Goal: Task Accomplishment & Management: Manage account settings

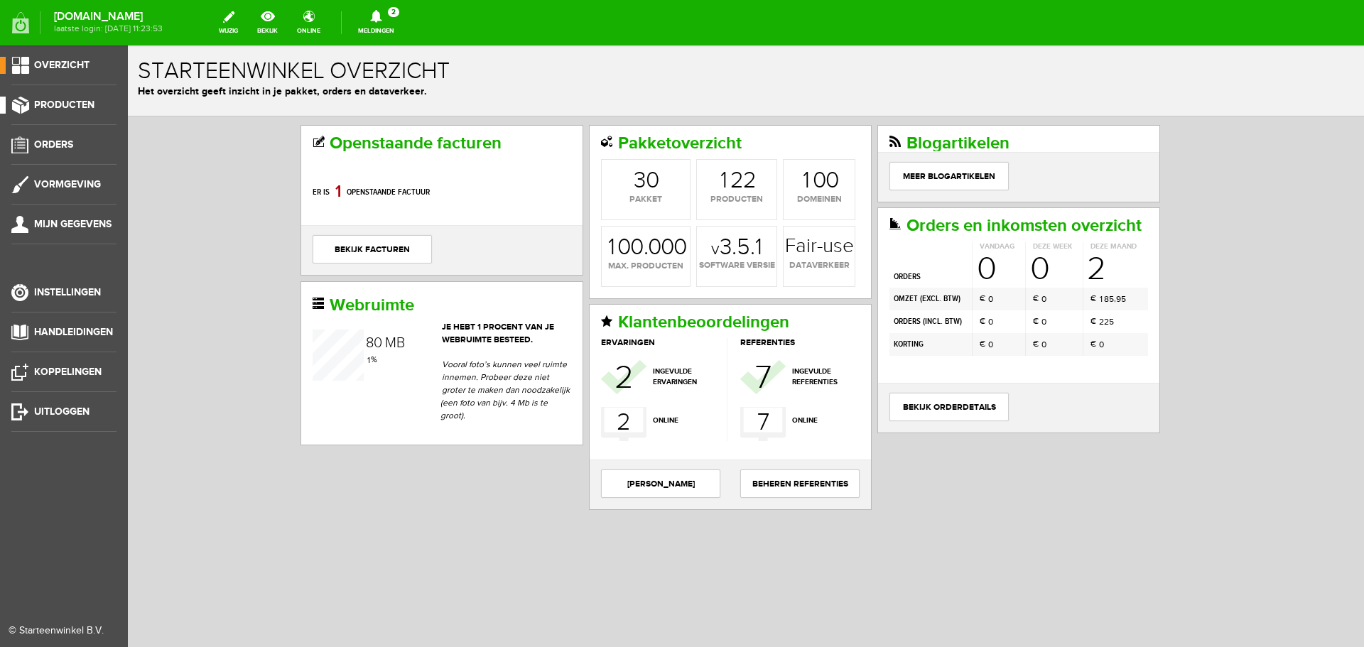
click at [63, 107] on span "Producten" at bounding box center [64, 105] width 60 height 12
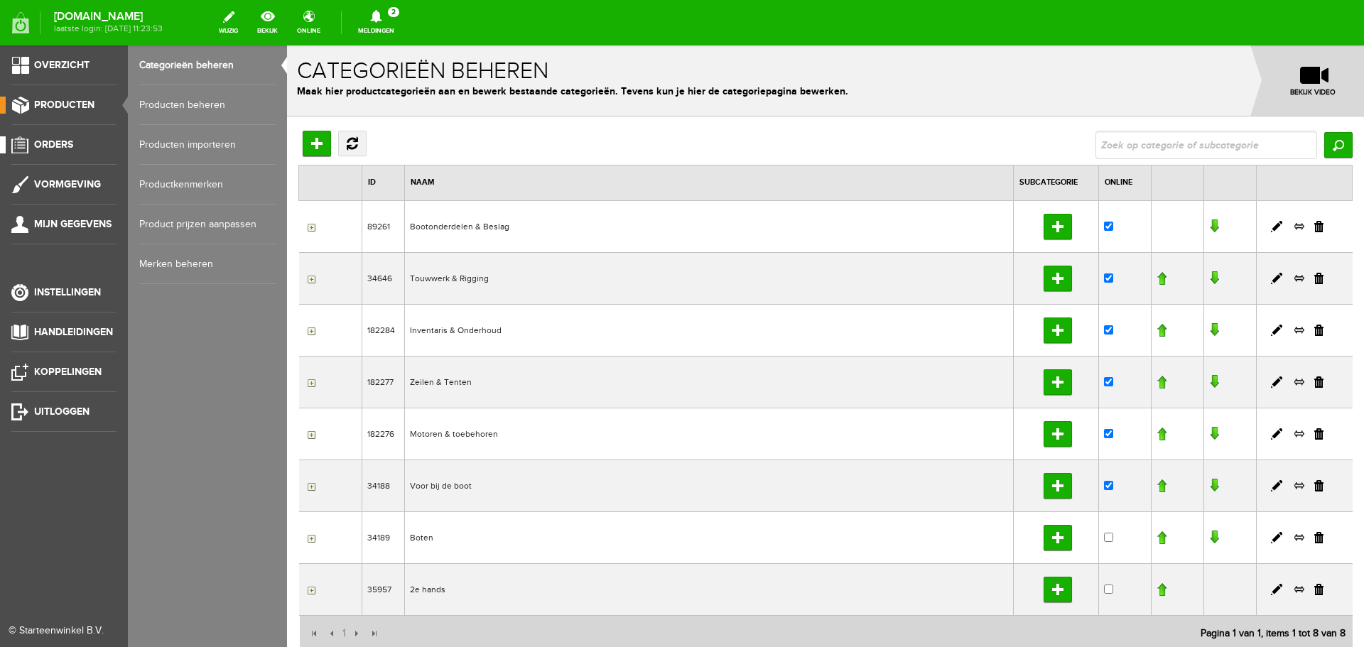
click at [64, 146] on span "Orders" at bounding box center [53, 145] width 39 height 12
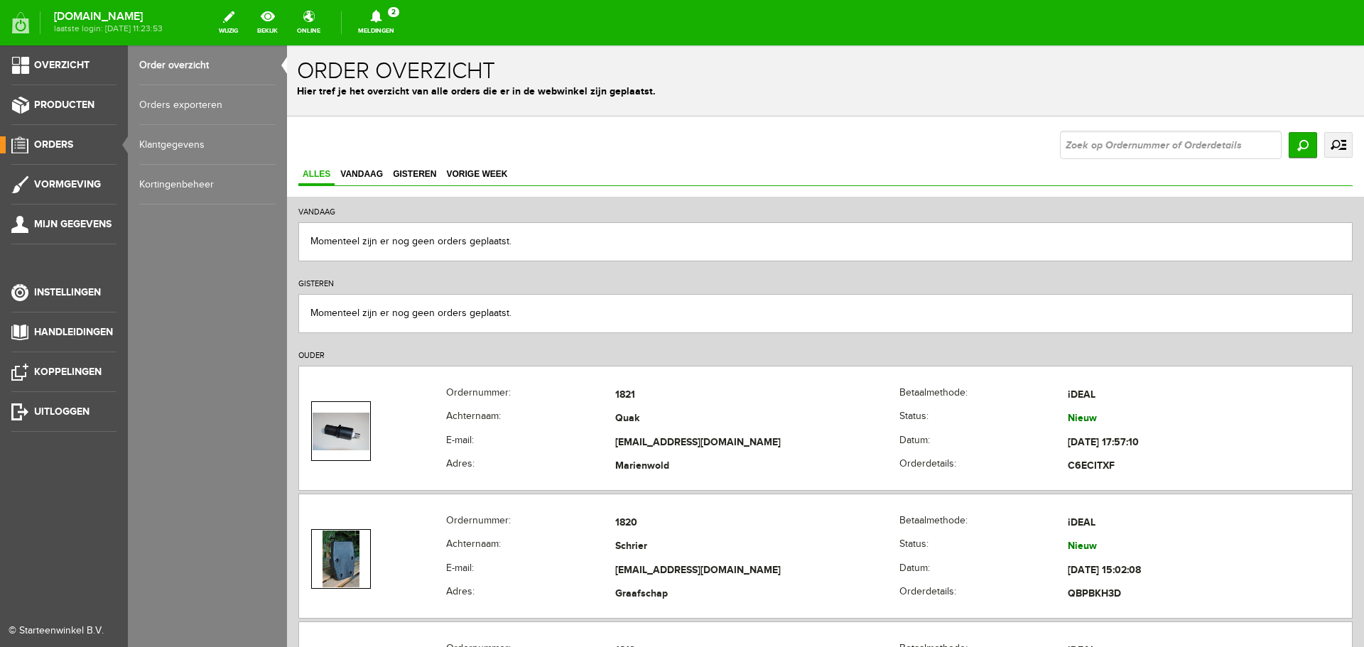
click at [195, 105] on link "Orders exporteren" at bounding box center [207, 105] width 136 height 40
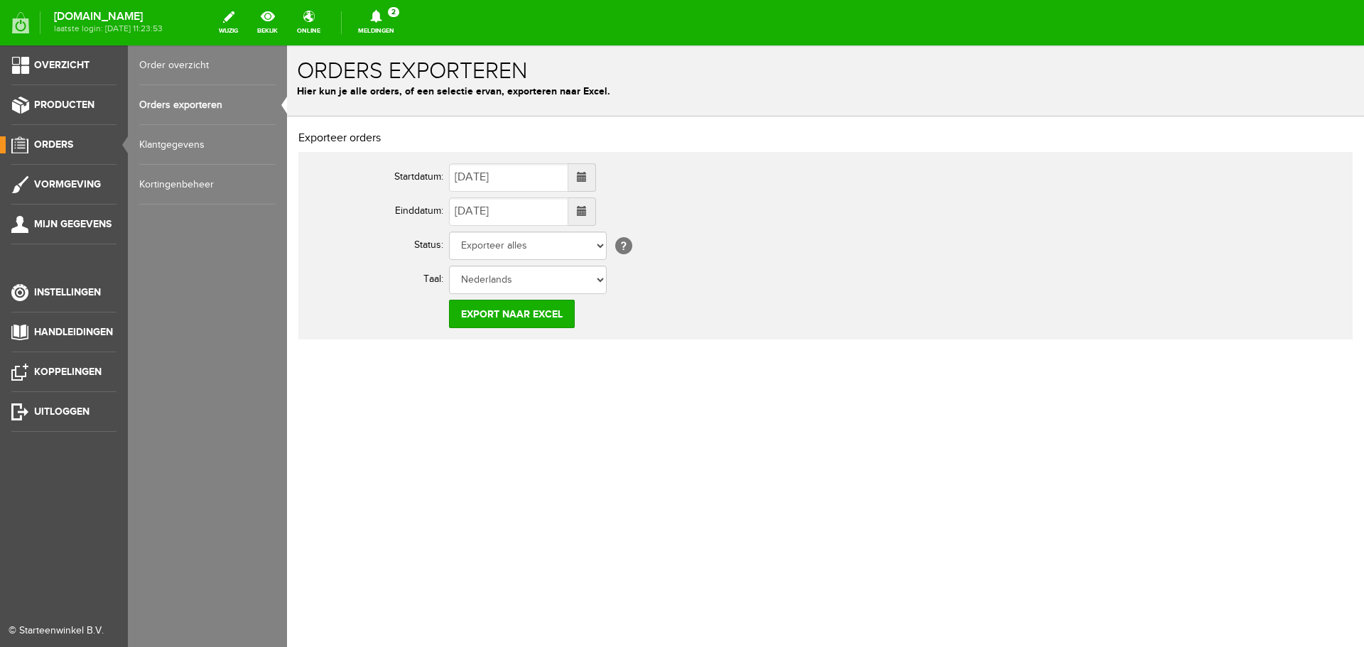
click at [182, 70] on link "Order overzicht" at bounding box center [207, 65] width 136 height 40
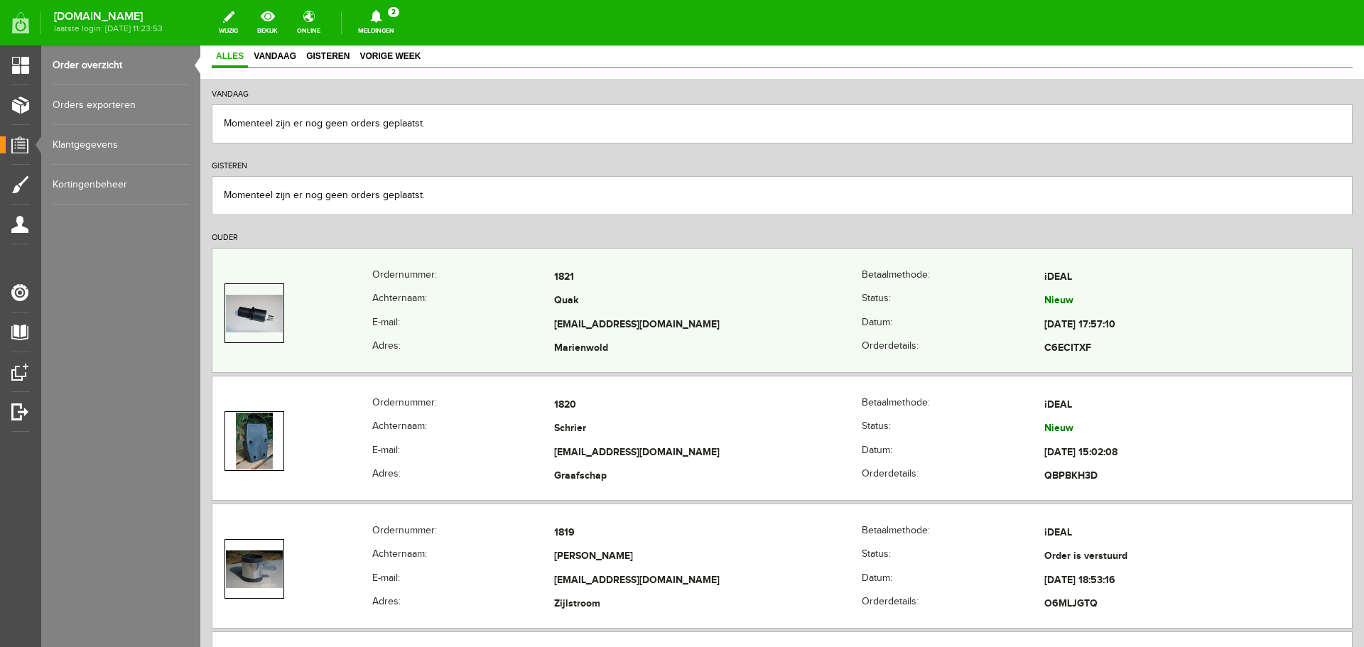
scroll to position [142, 0]
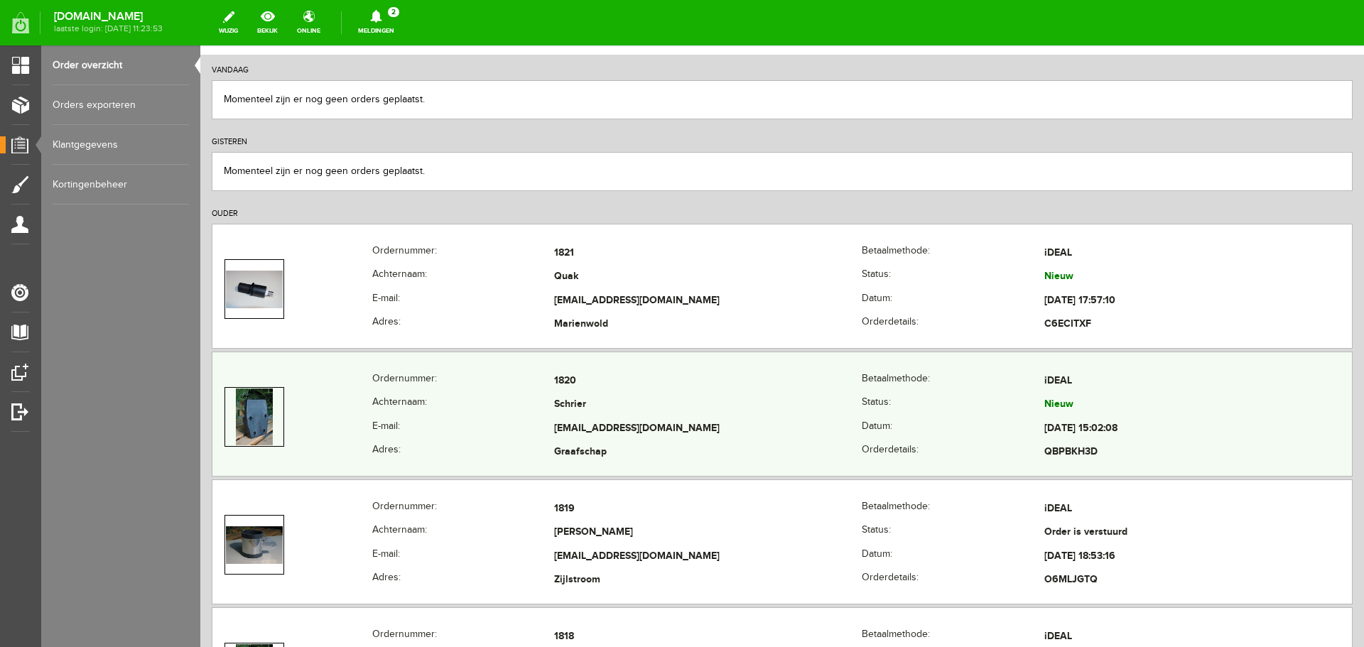
click at [635, 445] on td "Graafschap" at bounding box center [708, 453] width 308 height 24
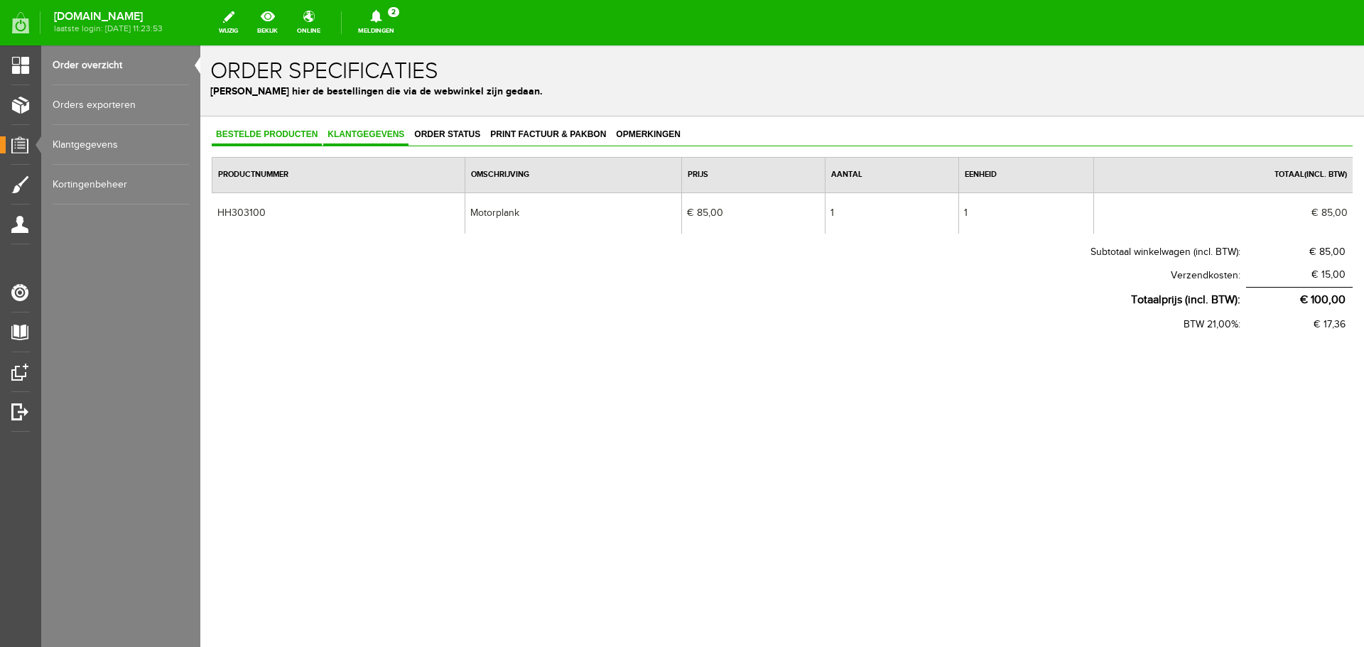
click at [367, 129] on span "Klantgegevens" at bounding box center [365, 134] width 85 height 10
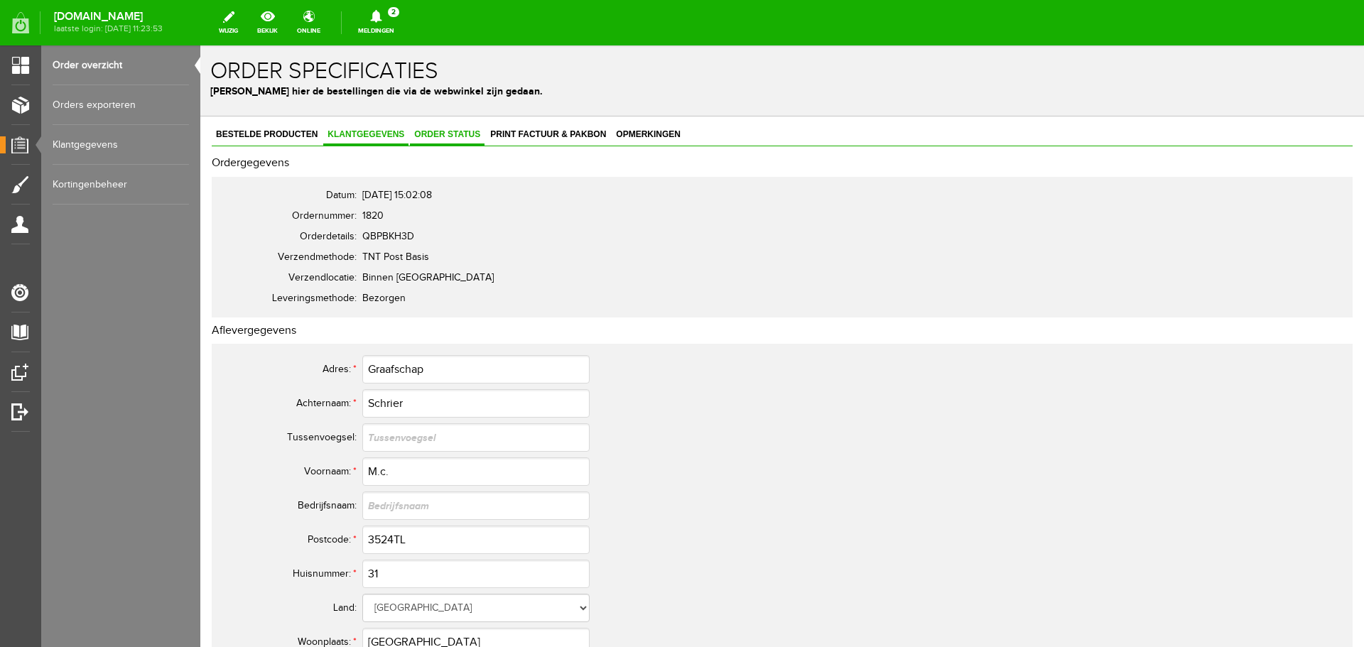
click at [452, 137] on span "Order status" at bounding box center [447, 134] width 75 height 10
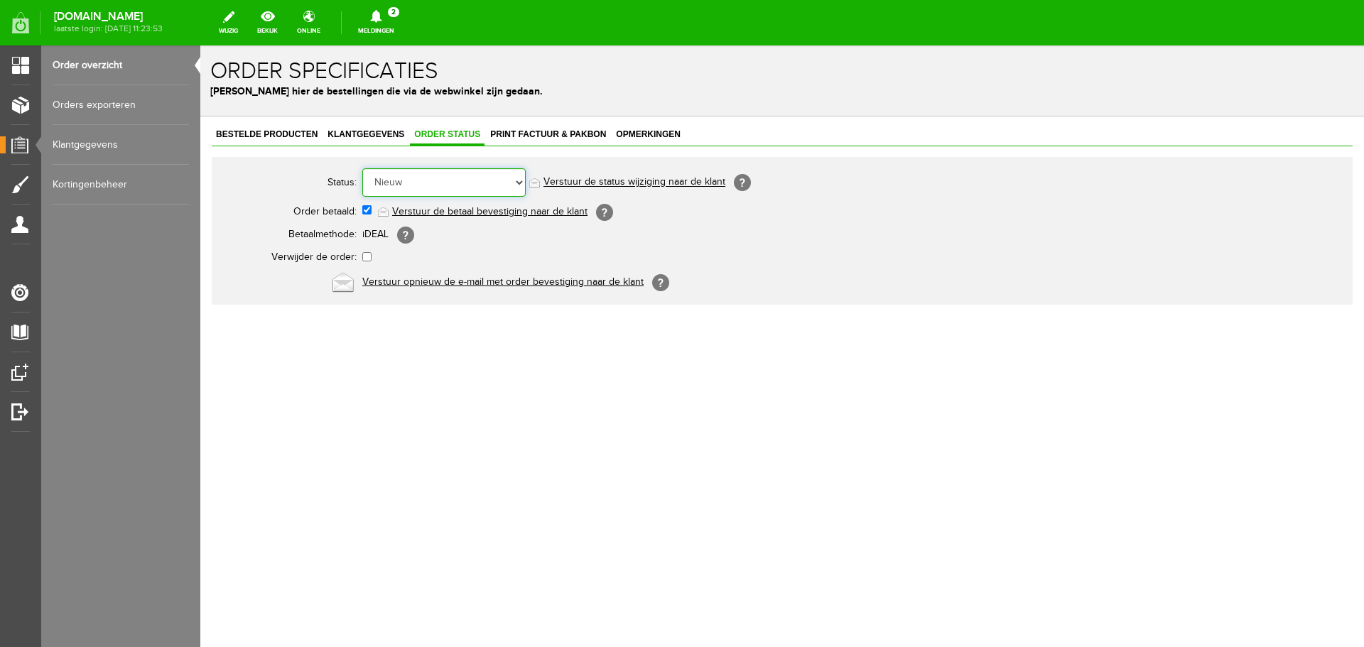
click at [443, 183] on select "Order niet afgerond Nieuw Order in behandeling Wacht op leverancier Wacht op be…" at bounding box center [443, 182] width 163 height 28
select select "5"
click at [362, 168] on select "Order niet afgerond Nieuw Order in behandeling Wacht op leverancier Wacht op be…" at bounding box center [443, 182] width 163 height 28
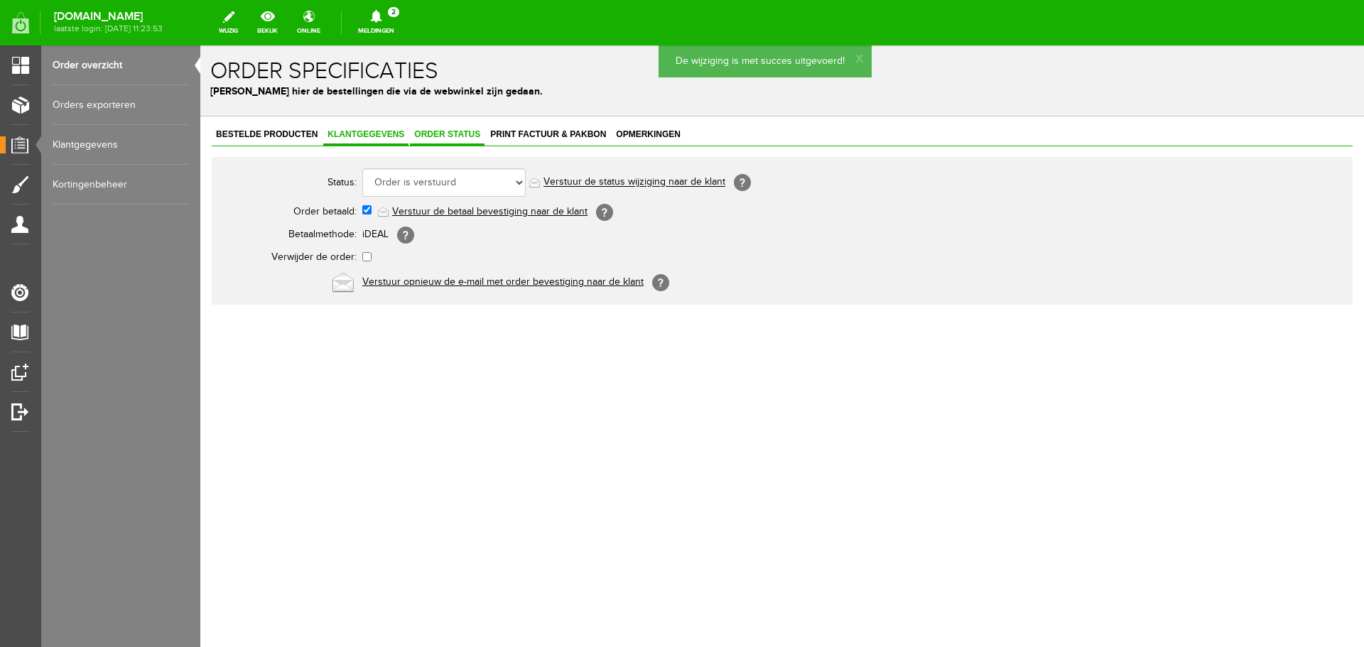
click at [380, 132] on span "Klantgegevens" at bounding box center [365, 134] width 85 height 10
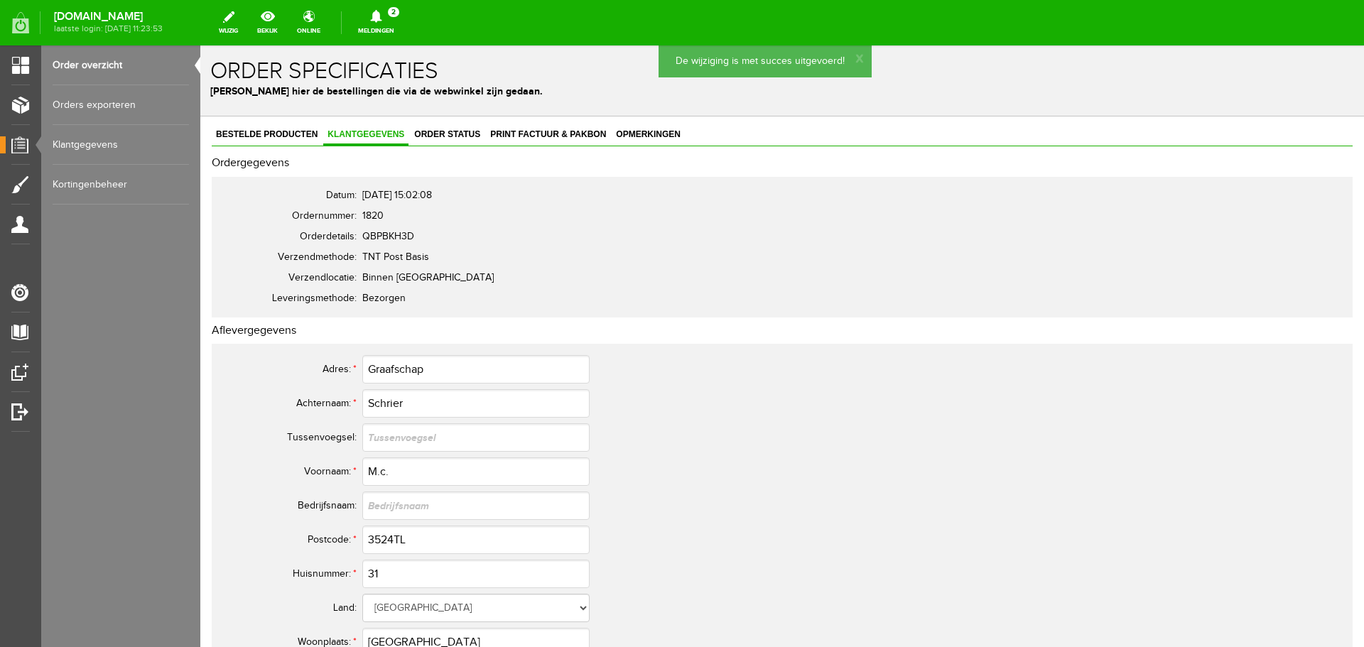
click at [96, 69] on link "Order overzicht" at bounding box center [121, 65] width 136 height 40
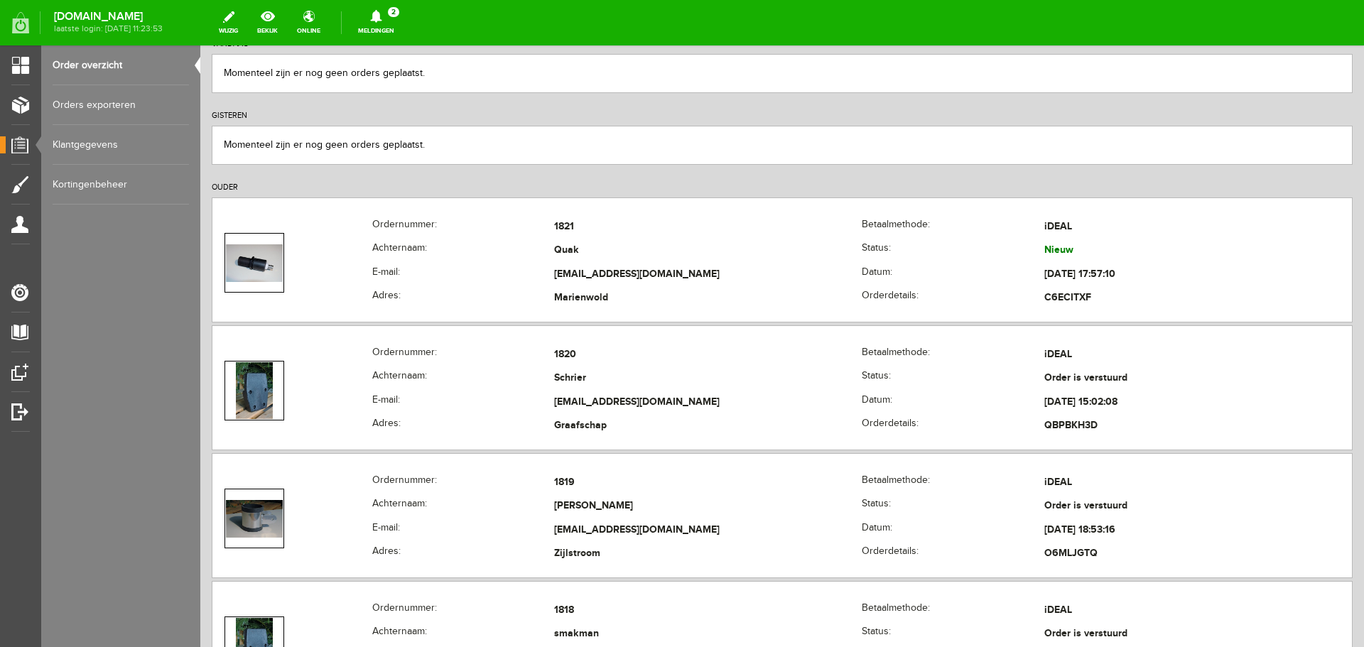
scroll to position [142, 0]
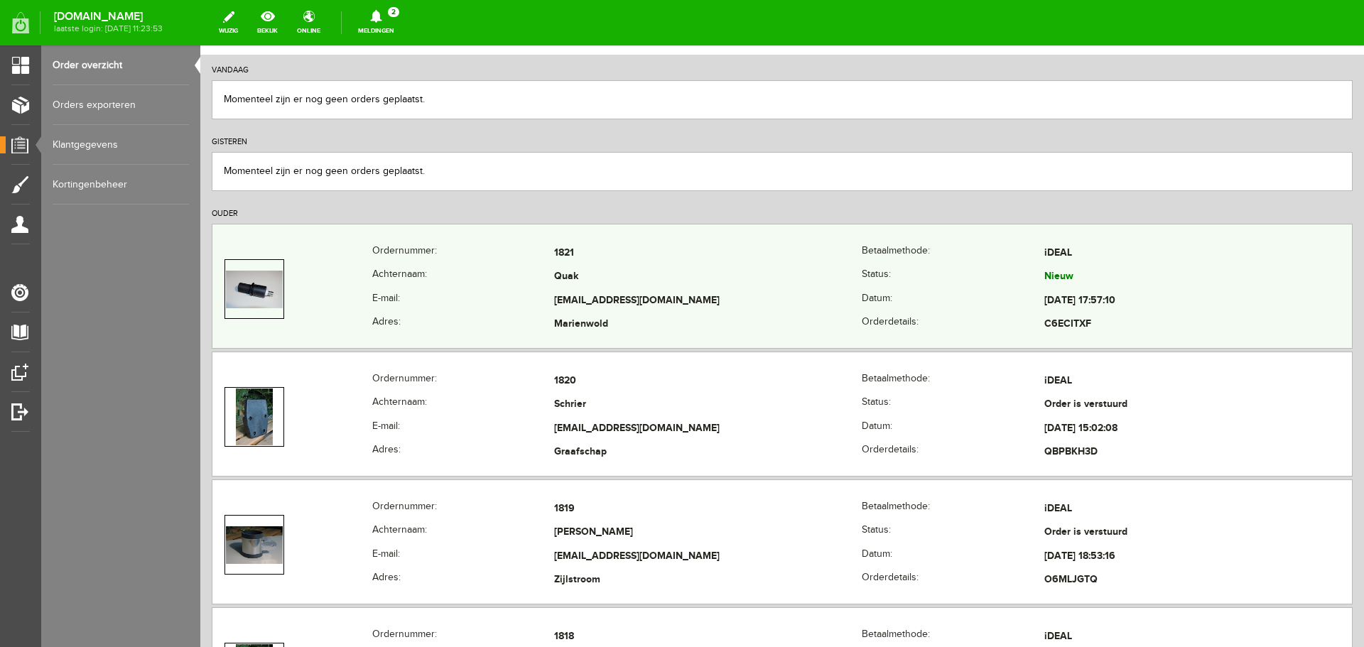
click at [564, 293] on td "[EMAIL_ADDRESS][DOMAIN_NAME]" at bounding box center [708, 301] width 308 height 24
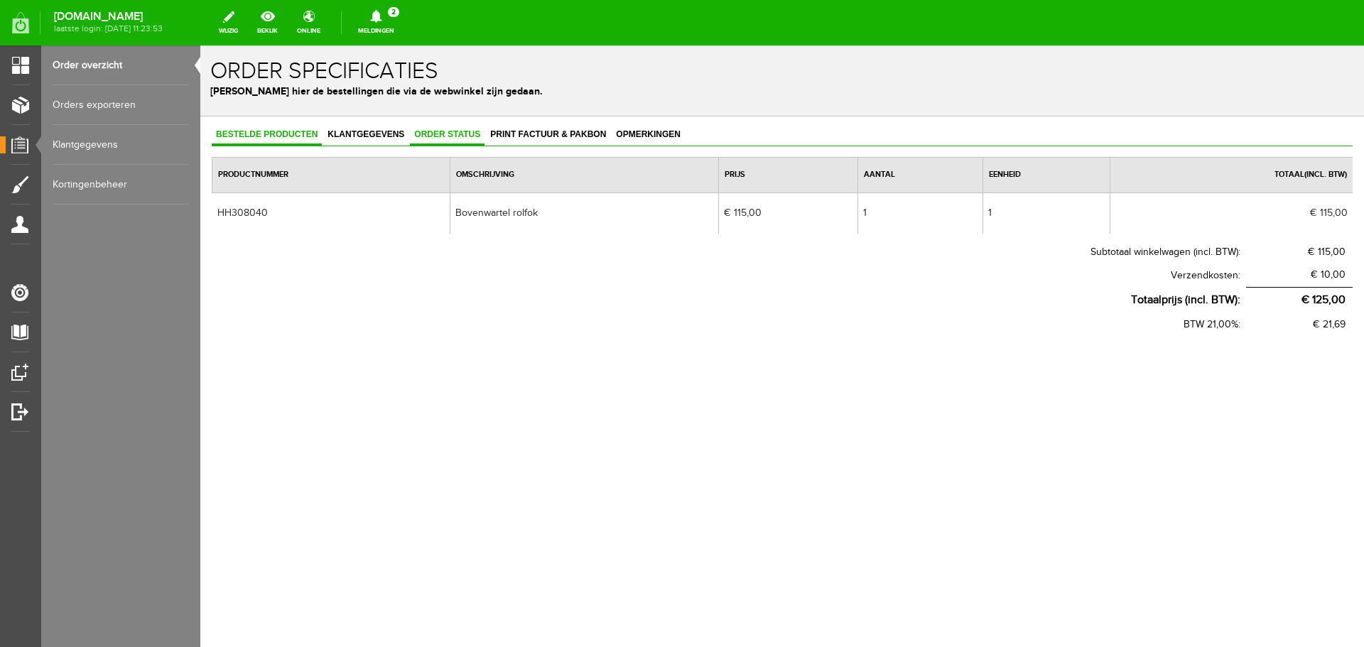
click at [420, 139] on span "Order status" at bounding box center [447, 134] width 75 height 10
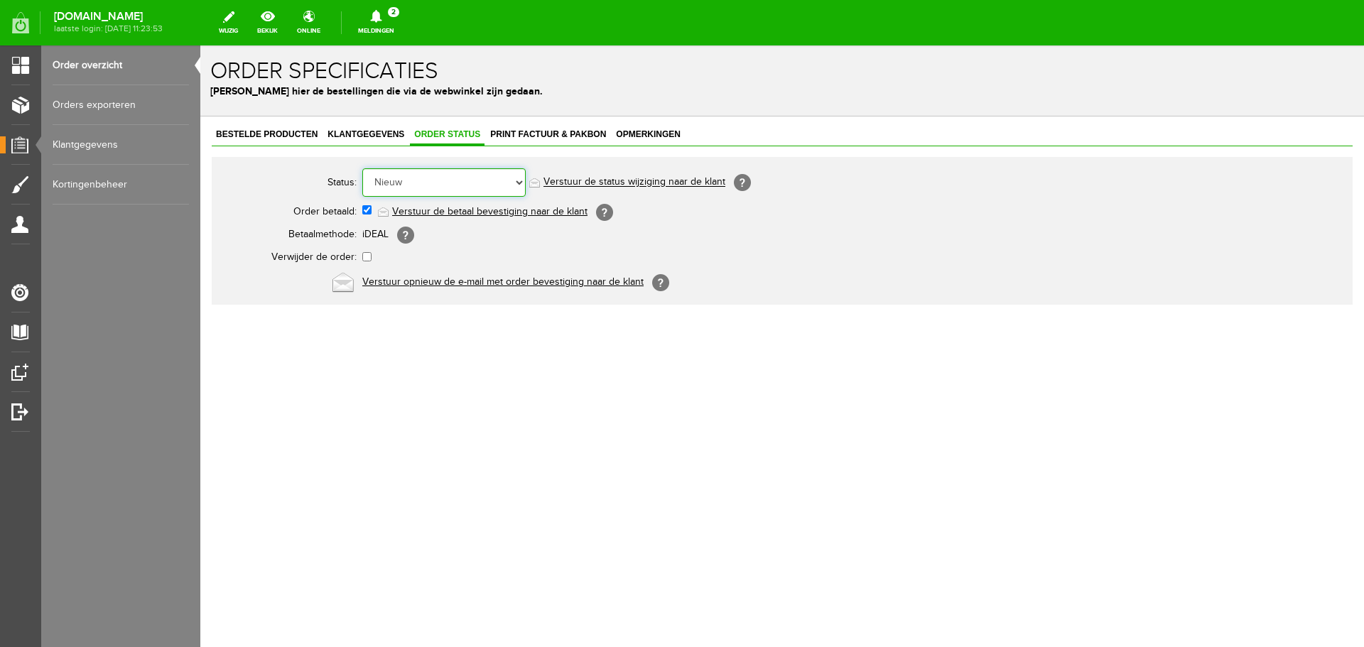
click at [441, 193] on select "Order niet afgerond Nieuw Order in behandeling Wacht op leverancier Wacht op be…" at bounding box center [443, 182] width 163 height 28
select select "5"
click at [362, 168] on select "Order niet afgerond Nieuw Order in behandeling Wacht op leverancier Wacht op be…" at bounding box center [443, 182] width 163 height 28
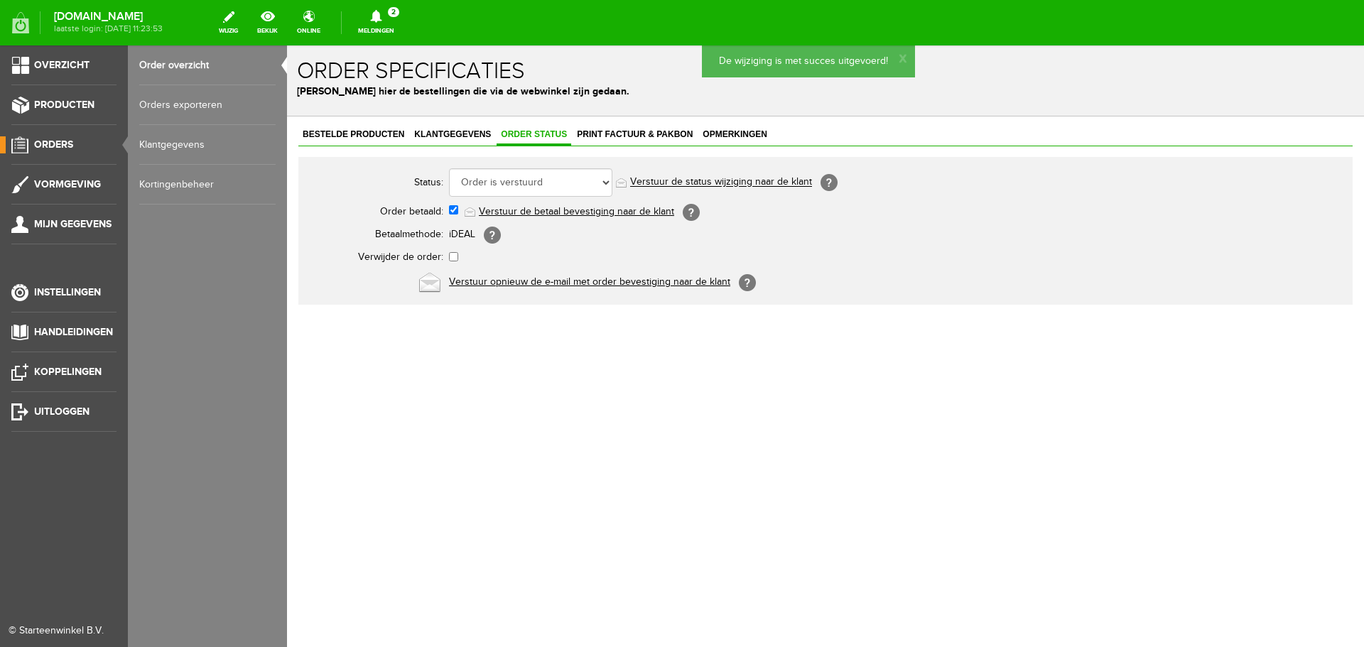
click at [187, 67] on link "Order overzicht" at bounding box center [207, 65] width 136 height 40
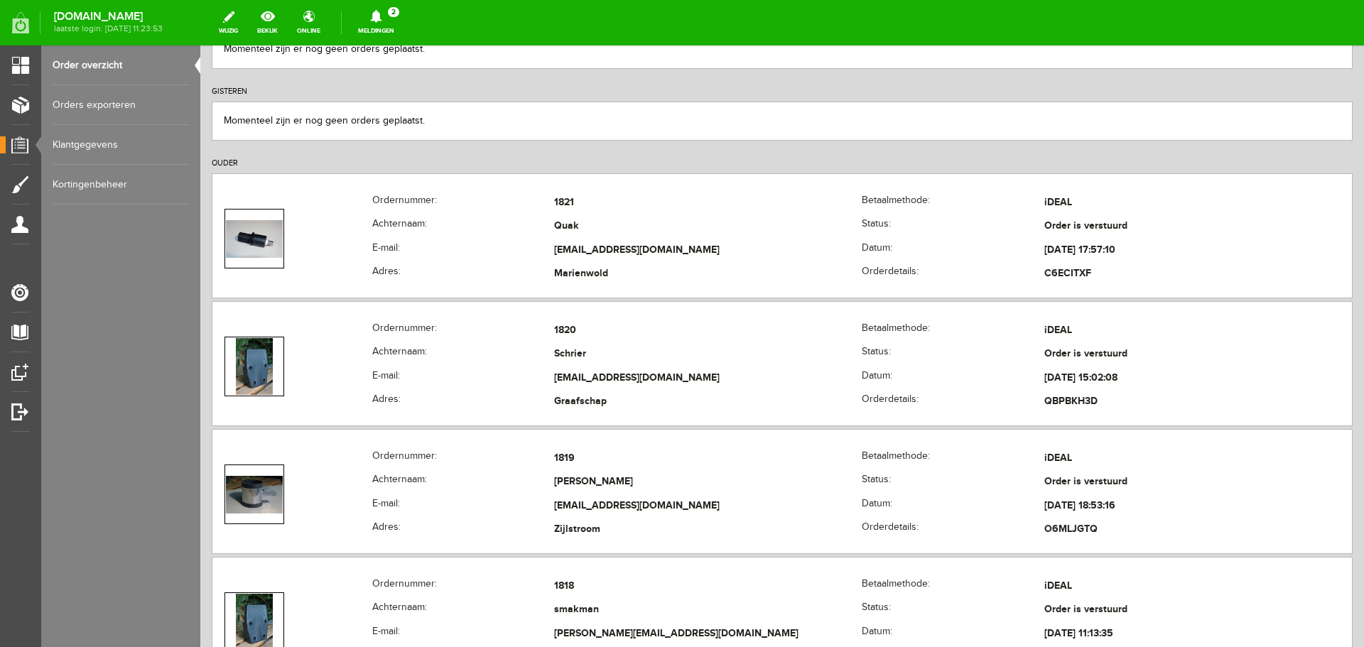
scroll to position [213, 0]
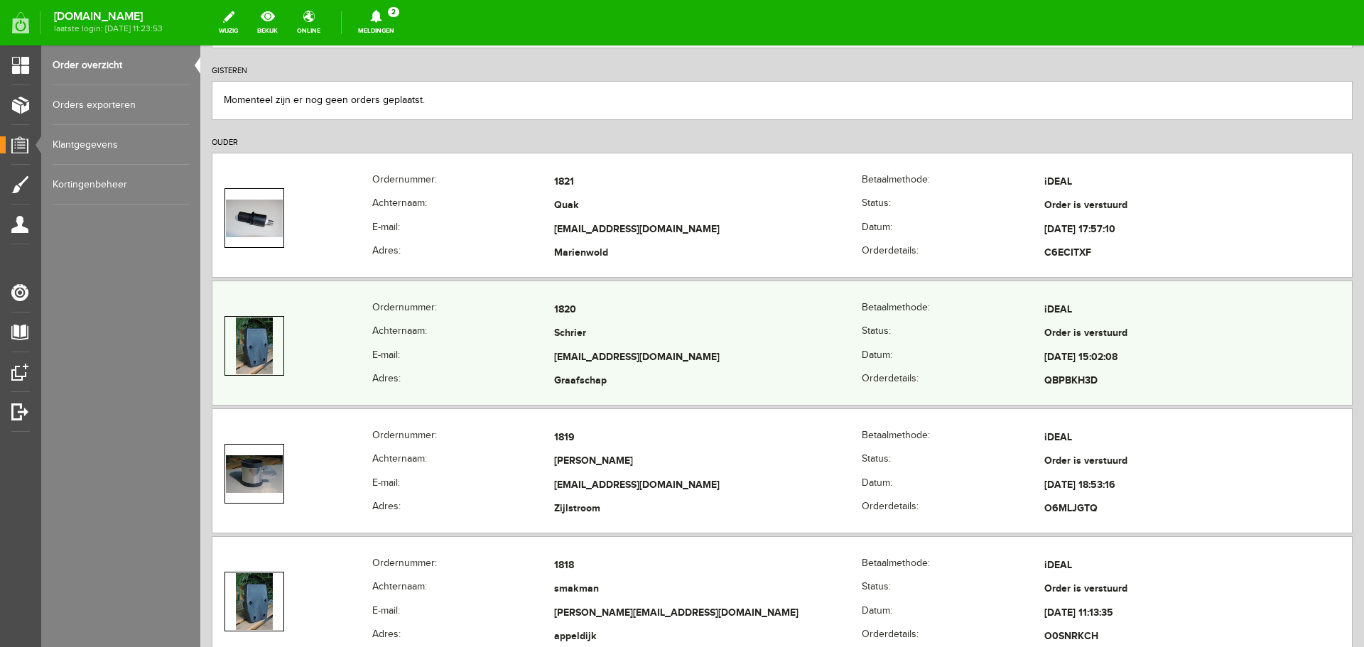
click at [620, 351] on td "[EMAIL_ADDRESS][DOMAIN_NAME]" at bounding box center [708, 358] width 308 height 24
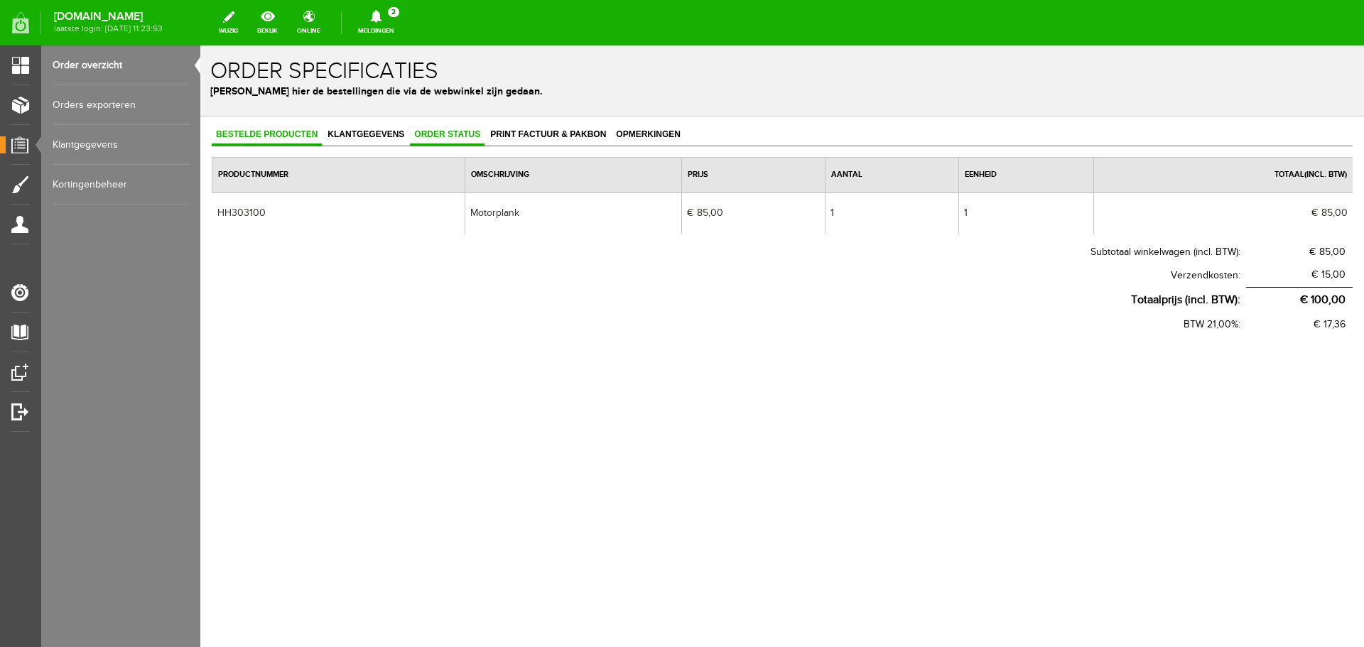
click at [429, 133] on span "Order status" at bounding box center [447, 134] width 75 height 10
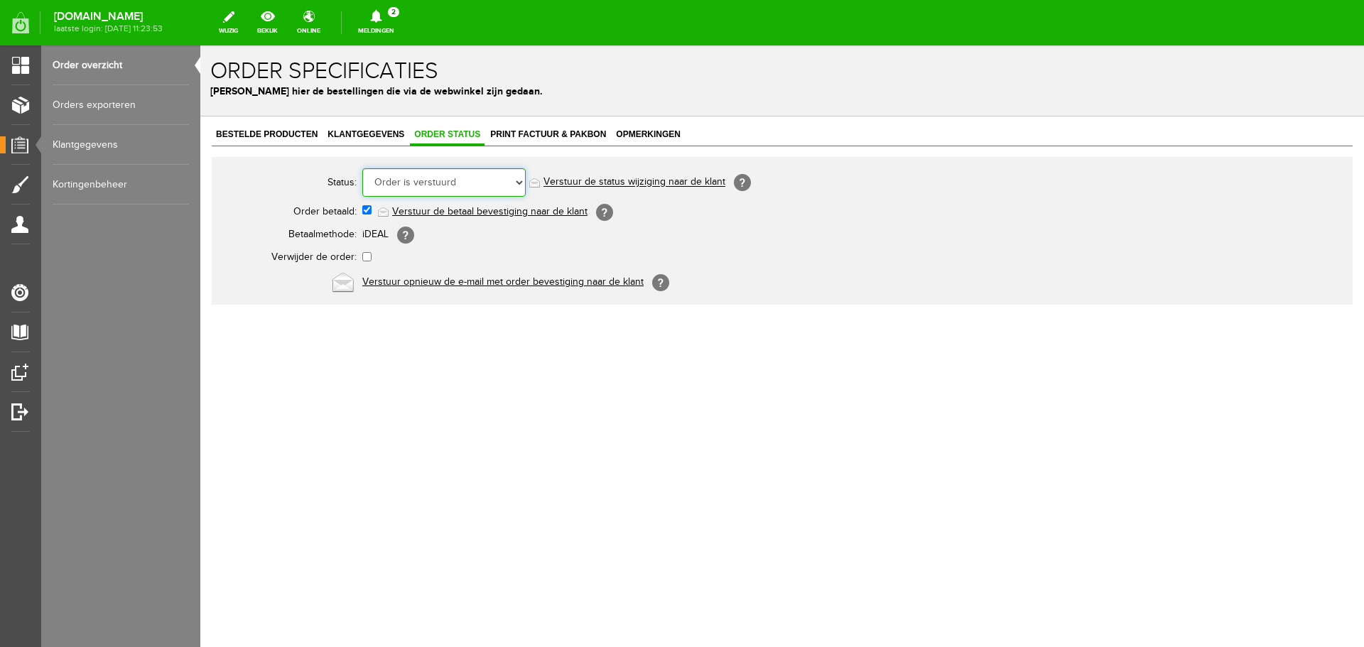
click at [473, 182] on select "Order niet afgerond Nieuw Order in behandeling Wacht op leverancier Wacht op be…" at bounding box center [443, 182] width 163 height 28
click at [810, 402] on div "Bestelde producten Klantgegevens Order status Print factuur & pakbon Opmerkinge…" at bounding box center [782, 264] width 1164 height 295
click at [471, 190] on select "Order niet afgerond Nieuw Order in behandeling Wacht op leverancier Wacht op be…" at bounding box center [443, 182] width 163 height 28
click at [362, 168] on select "Order niet afgerond Nieuw Order in behandeling Wacht op leverancier Wacht op be…" at bounding box center [443, 182] width 163 height 28
click at [545, 426] on body "x Order specificaties Beheer hier de bestellingen die via de webwinkel zijn ged…" at bounding box center [782, 346] width 1164 height 602
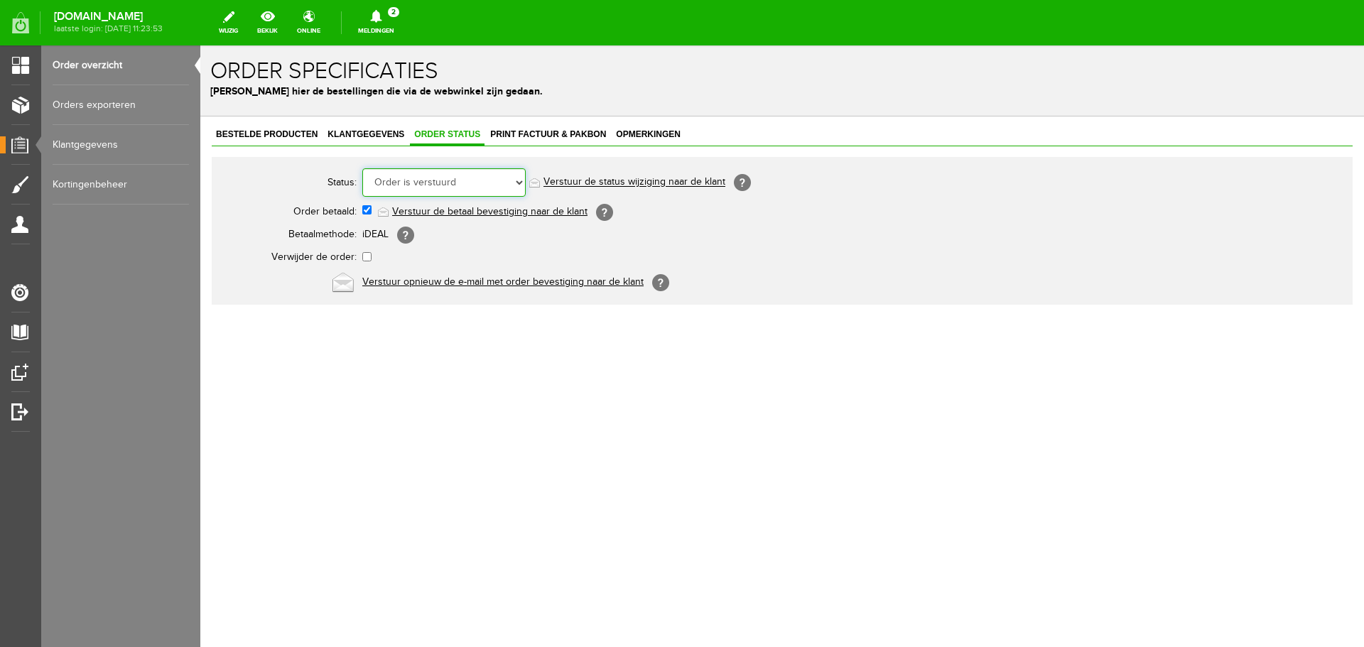
click at [475, 190] on select "Order niet afgerond Nieuw Order in behandeling Wacht op leverancier Wacht op be…" at bounding box center [443, 182] width 163 height 28
click at [362, 168] on select "Order niet afgerond Nieuw Order in behandeling Wacht op leverancier Wacht op be…" at bounding box center [443, 182] width 163 height 28
click at [453, 390] on div "Bestelde producten Klantgegevens Order status Print factuur & pakbon Opmerkinge…" at bounding box center [782, 264] width 1164 height 295
click at [104, 57] on link "Order overzicht" at bounding box center [121, 65] width 136 height 40
